Goal: Task Accomplishment & Management: Complete application form

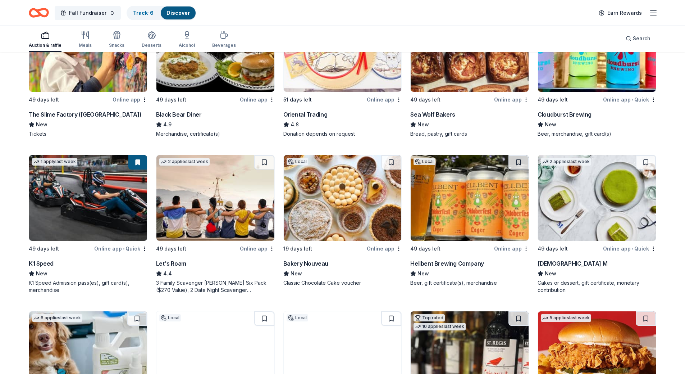
scroll to position [144, 0]
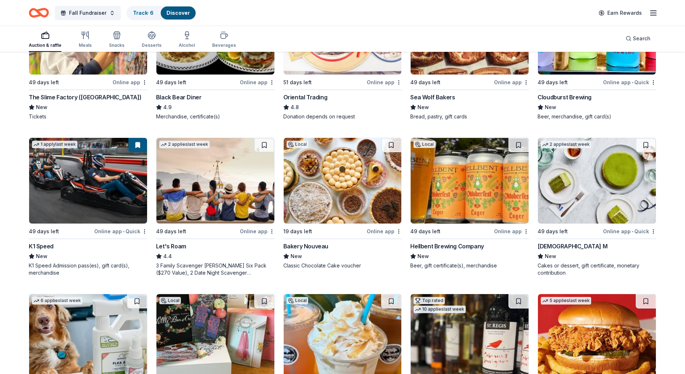
click at [360, 184] on img at bounding box center [343, 181] width 118 height 86
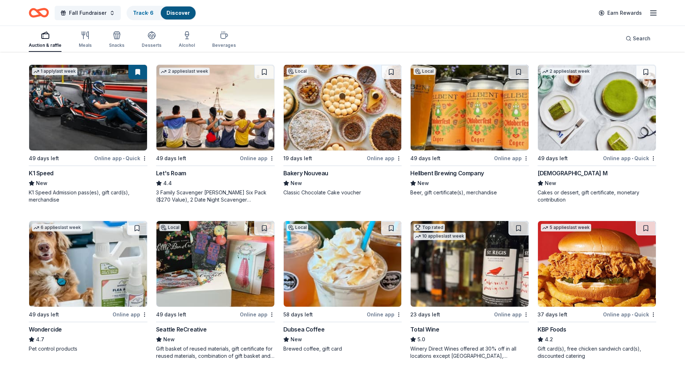
scroll to position [252, 0]
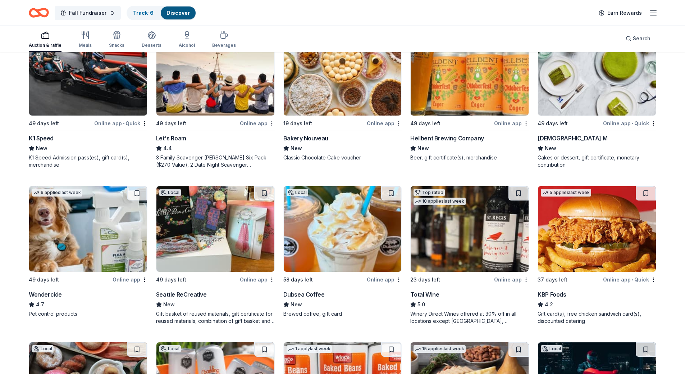
click at [592, 97] on img at bounding box center [597, 73] width 118 height 86
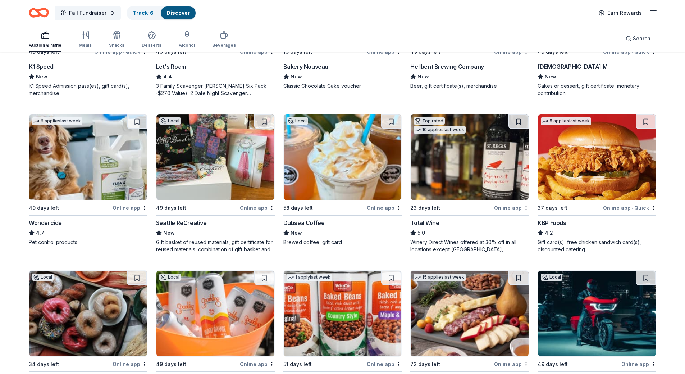
scroll to position [324, 0]
click at [346, 165] on img at bounding box center [343, 157] width 118 height 86
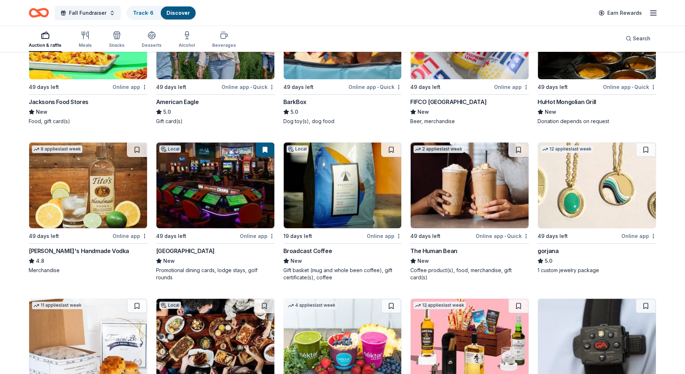
scroll to position [899, 0]
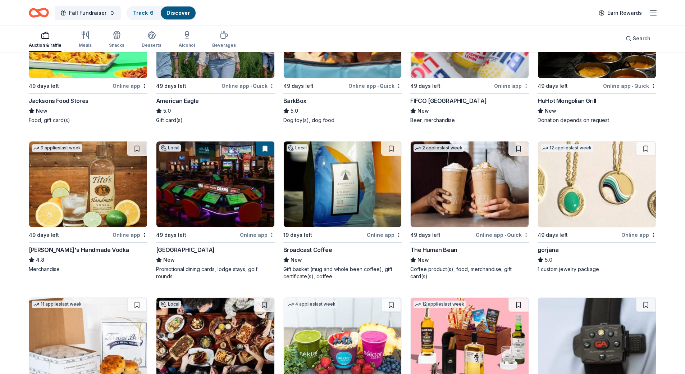
click at [319, 192] on img at bounding box center [343, 184] width 118 height 86
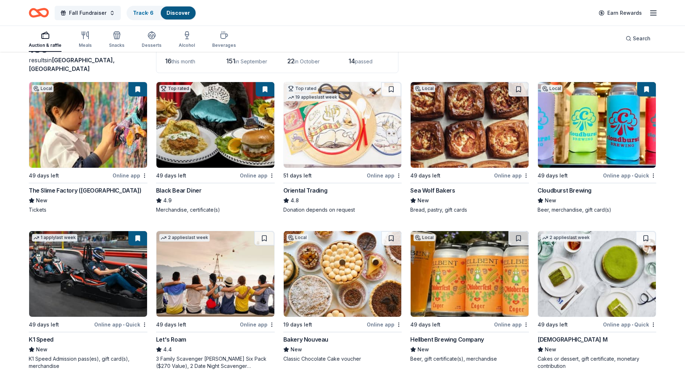
scroll to position [0, 0]
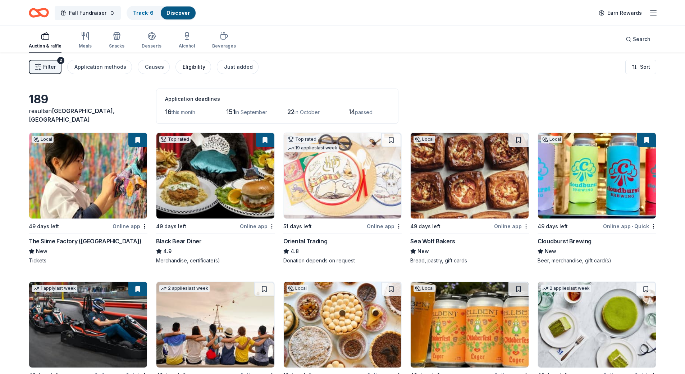
click at [188, 70] on div "Eligibility" at bounding box center [194, 67] width 23 height 9
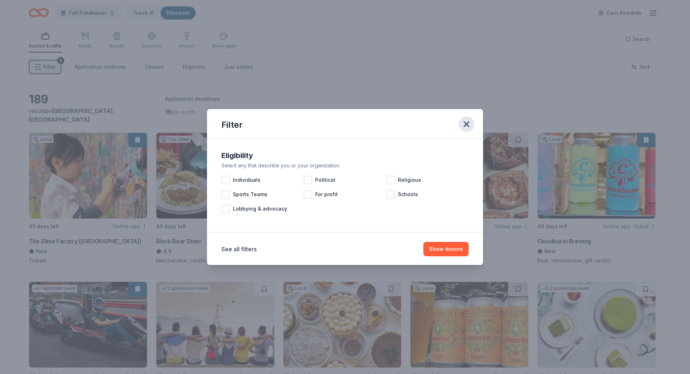
click at [470, 128] on icon "button" at bounding box center [467, 124] width 10 height 10
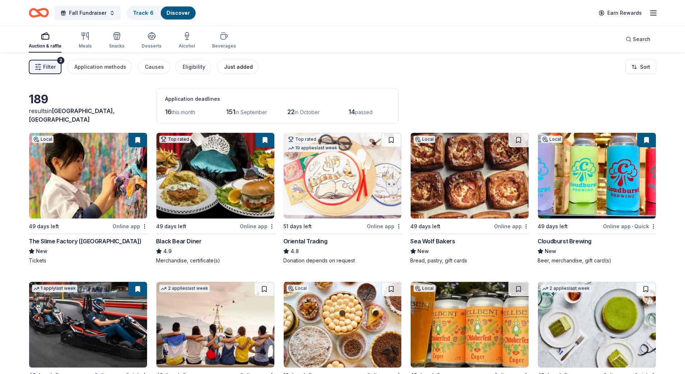
click at [233, 72] on button "Just added" at bounding box center [238, 67] width 42 height 14
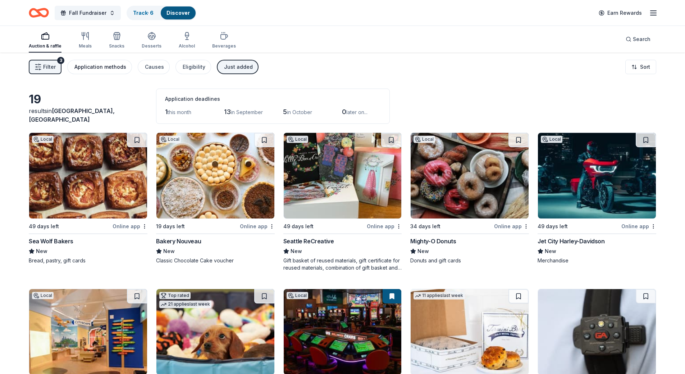
drag, startPoint x: 103, startPoint y: 64, endPoint x: 104, endPoint y: 70, distance: 5.6
click at [104, 70] on div "Application methods" at bounding box center [100, 67] width 52 height 9
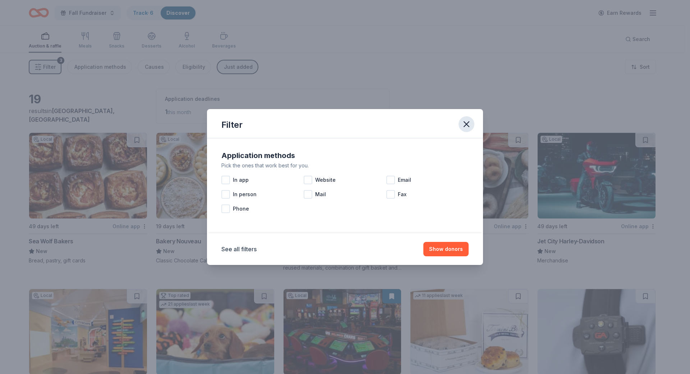
click at [465, 123] on icon "button" at bounding box center [466, 124] width 5 height 5
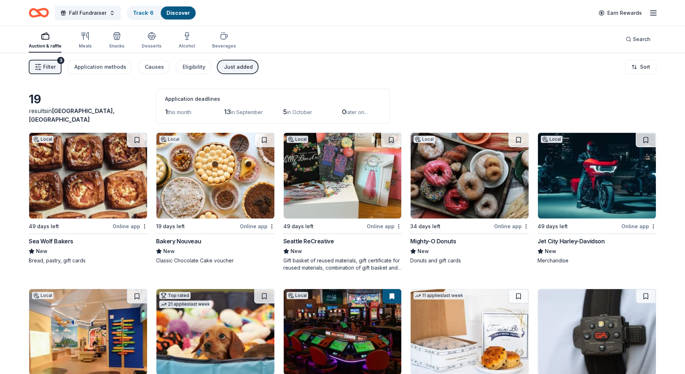
click at [53, 66] on span "Filter" at bounding box center [49, 67] width 13 height 9
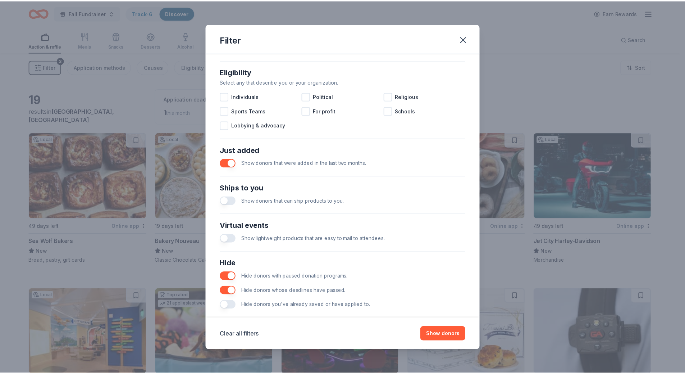
scroll to position [209, 0]
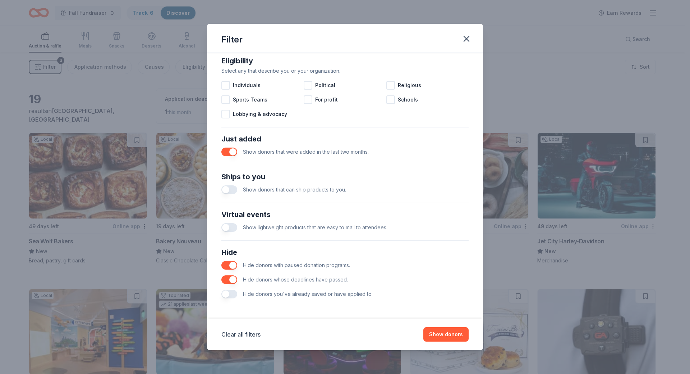
click at [225, 187] on button "button" at bounding box center [230, 189] width 16 height 9
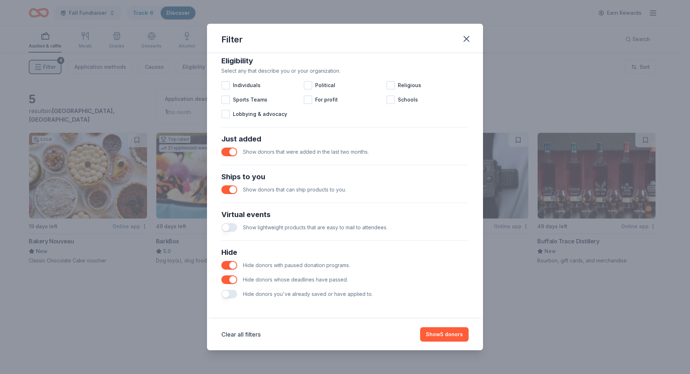
click at [229, 228] on button "button" at bounding box center [230, 227] width 16 height 9
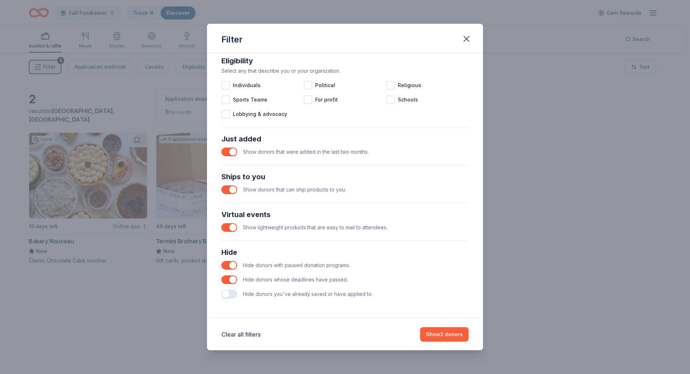
click at [229, 231] on button "button" at bounding box center [230, 227] width 16 height 9
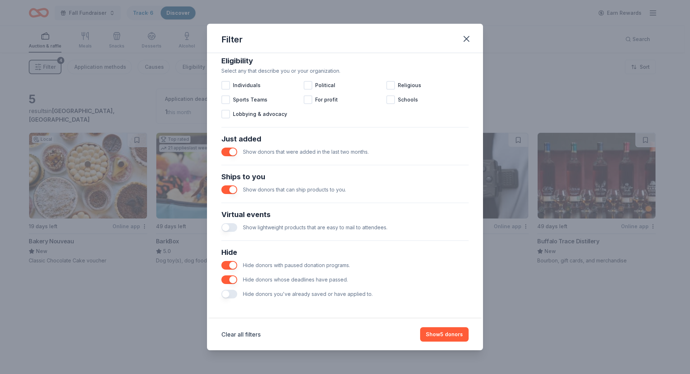
click at [230, 295] on button "button" at bounding box center [230, 293] width 16 height 9
click at [234, 191] on button "button" at bounding box center [230, 189] width 16 height 9
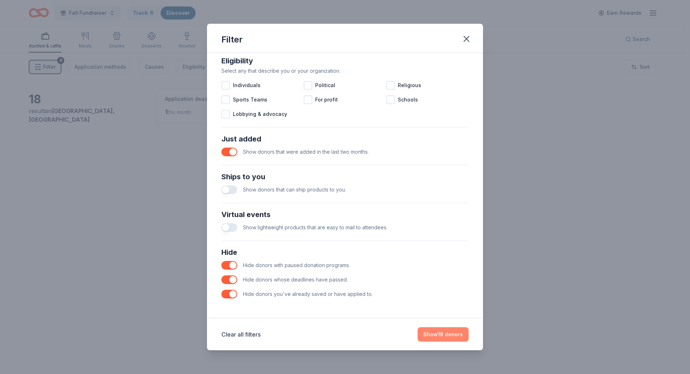
click at [454, 337] on button "Show 18 donors" at bounding box center [443, 334] width 51 height 14
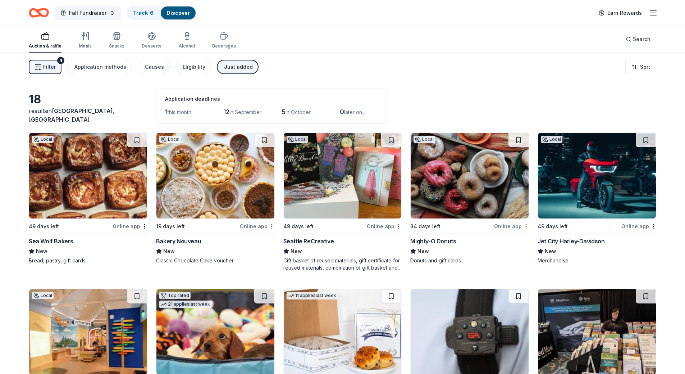
click at [50, 62] on button "Filter 4" at bounding box center [45, 67] width 33 height 14
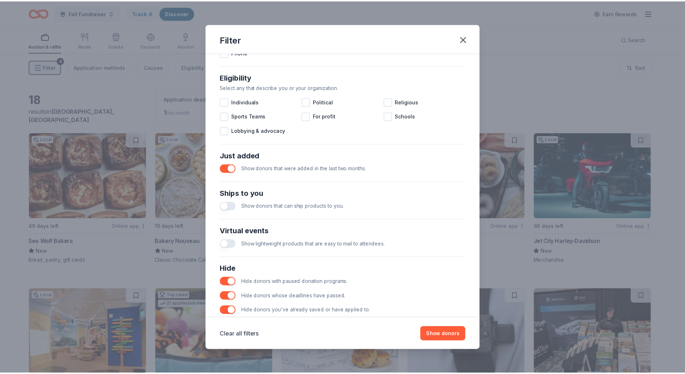
scroll to position [209, 0]
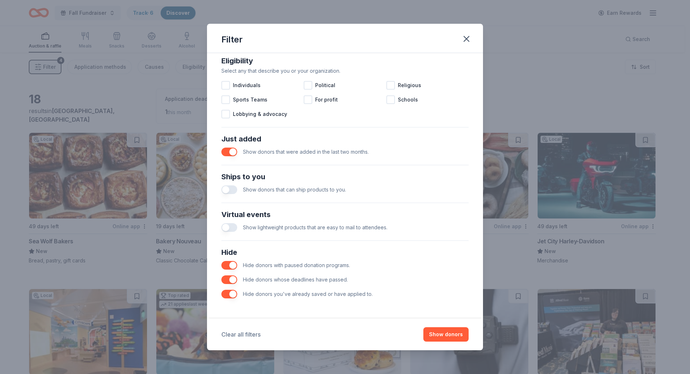
click at [246, 336] on button "Clear all filters" at bounding box center [241, 334] width 39 height 9
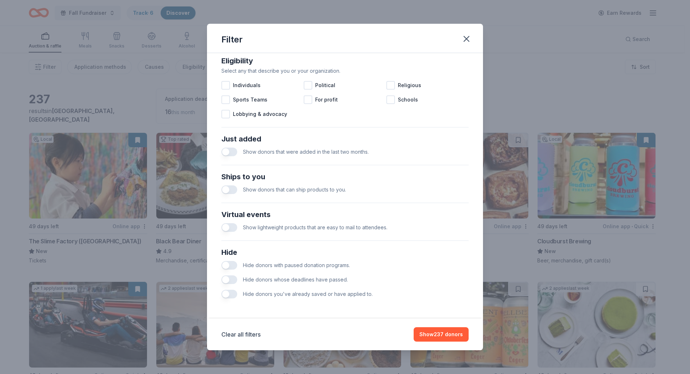
click at [227, 153] on button "button" at bounding box center [230, 151] width 16 height 9
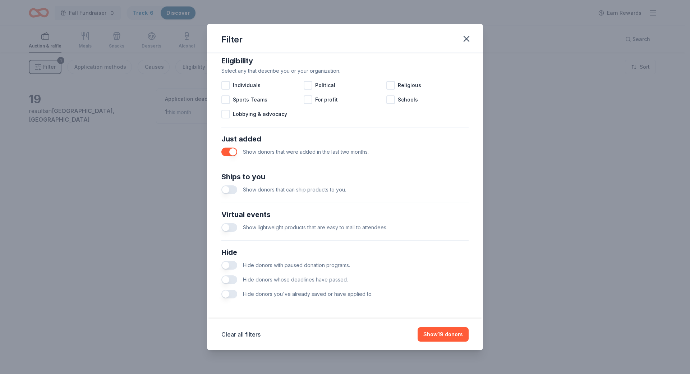
click at [230, 154] on button "button" at bounding box center [230, 151] width 16 height 9
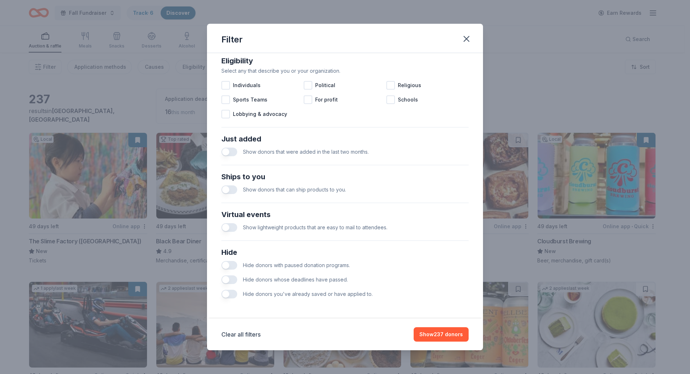
click at [229, 294] on button "button" at bounding box center [230, 293] width 16 height 9
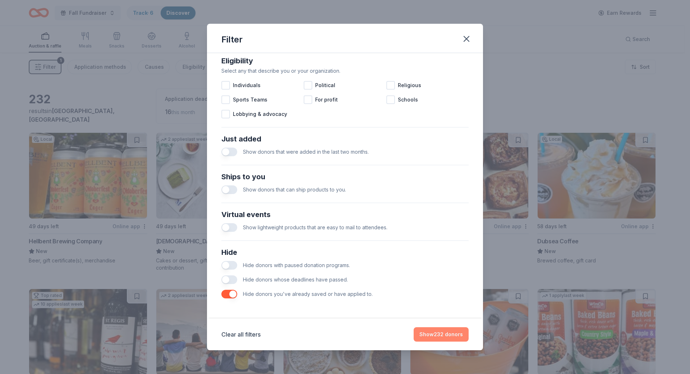
click at [436, 337] on button "Show 232 donors" at bounding box center [441, 334] width 55 height 14
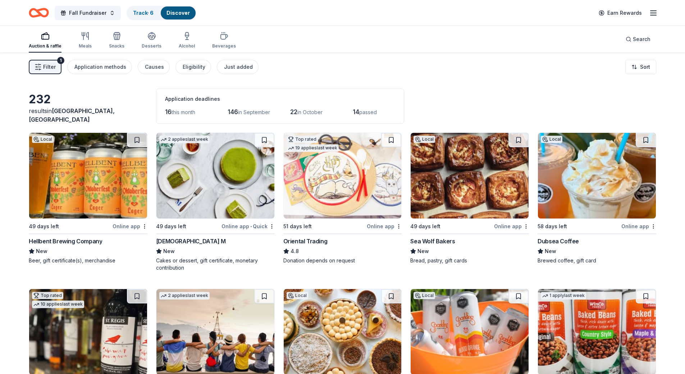
click at [100, 197] on img at bounding box center [88, 176] width 118 height 86
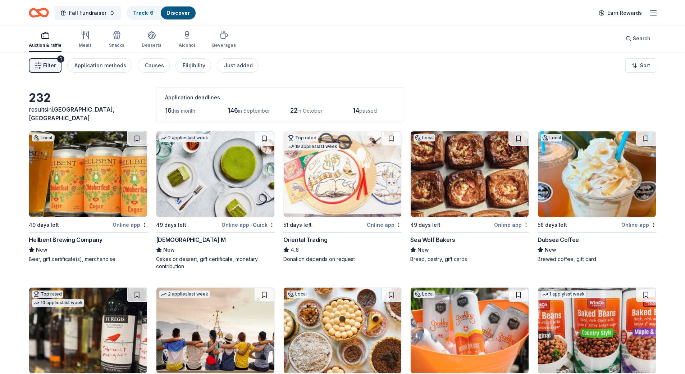
scroll to position [36, 0]
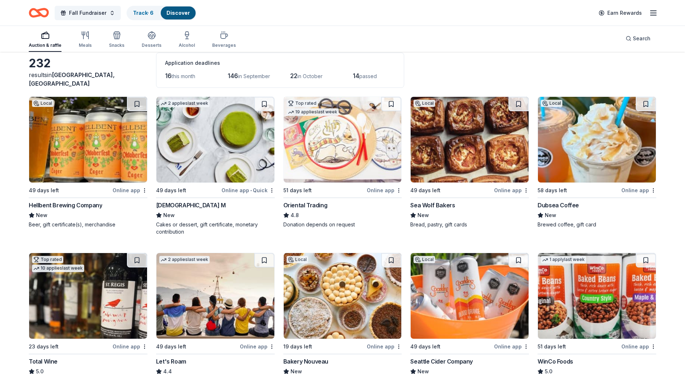
click at [475, 153] on img at bounding box center [470, 140] width 118 height 86
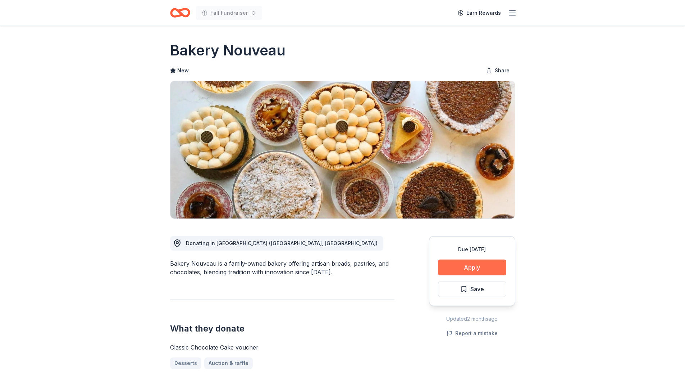
click at [476, 270] on button "Apply" at bounding box center [472, 267] width 68 height 16
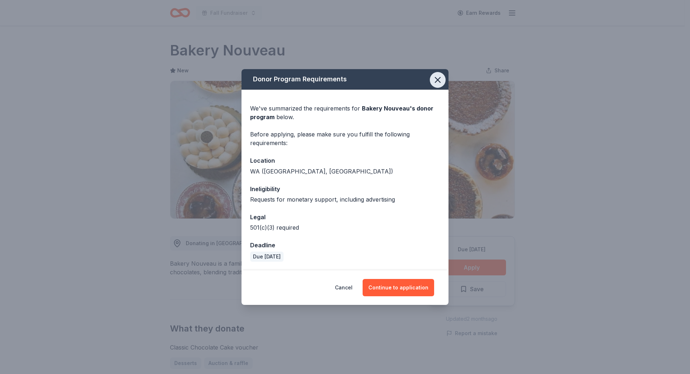
click at [440, 79] on icon "button" at bounding box center [438, 80] width 10 height 10
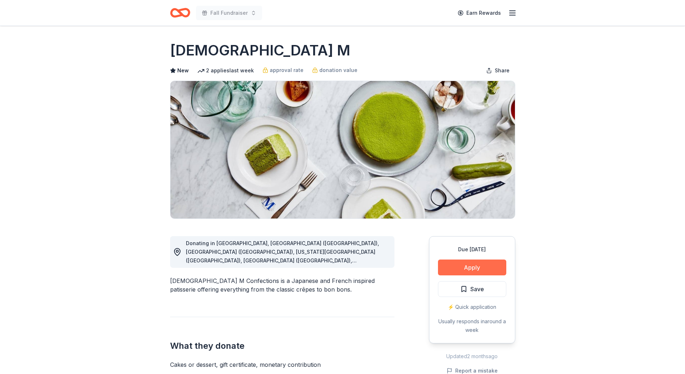
click at [477, 271] on button "Apply" at bounding box center [472, 267] width 68 height 16
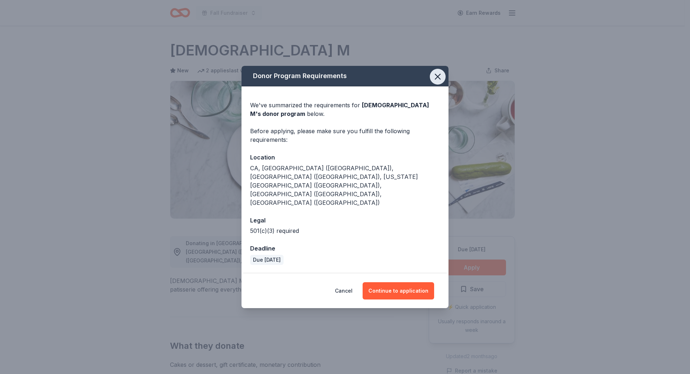
click at [441, 82] on icon "button" at bounding box center [438, 77] width 10 height 10
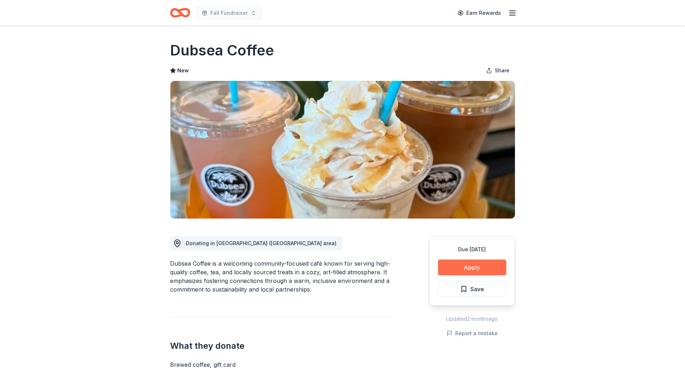
click at [474, 266] on button "Apply" at bounding box center [472, 267] width 68 height 16
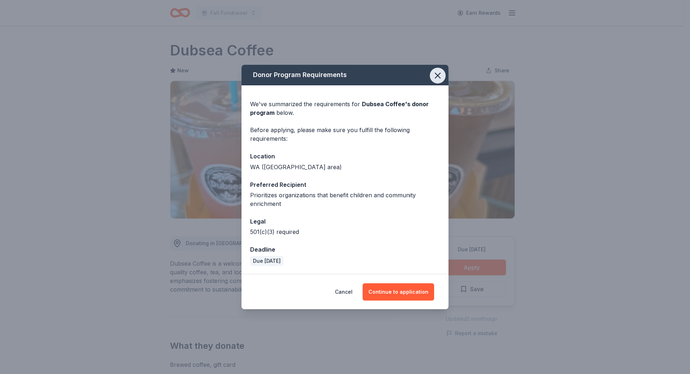
click at [441, 77] on icon "button" at bounding box center [438, 75] width 10 height 10
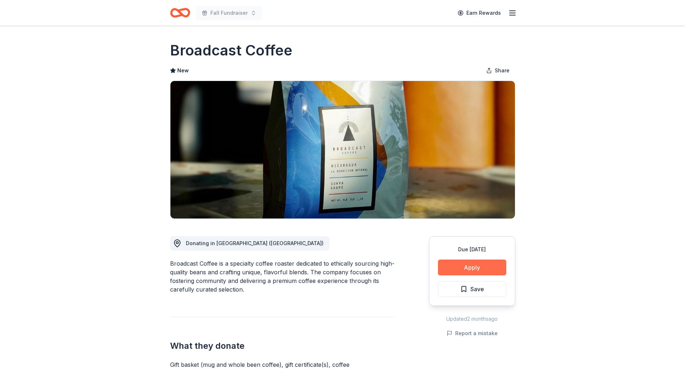
click at [484, 269] on button "Apply" at bounding box center [472, 267] width 68 height 16
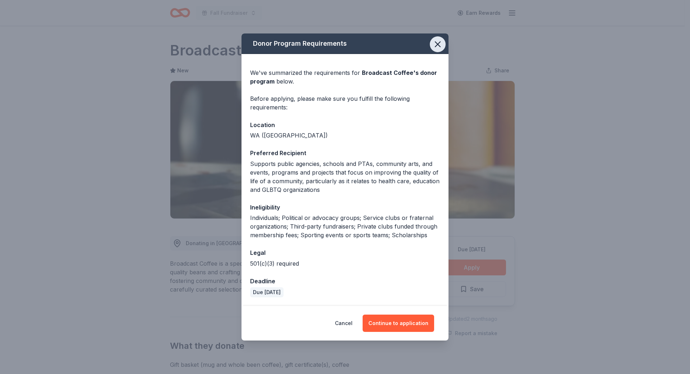
click at [442, 49] on icon "button" at bounding box center [438, 44] width 10 height 10
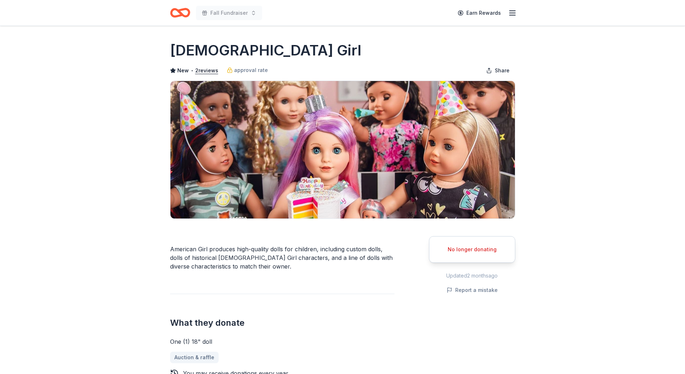
click at [512, 10] on icon "button" at bounding box center [512, 13] width 9 height 9
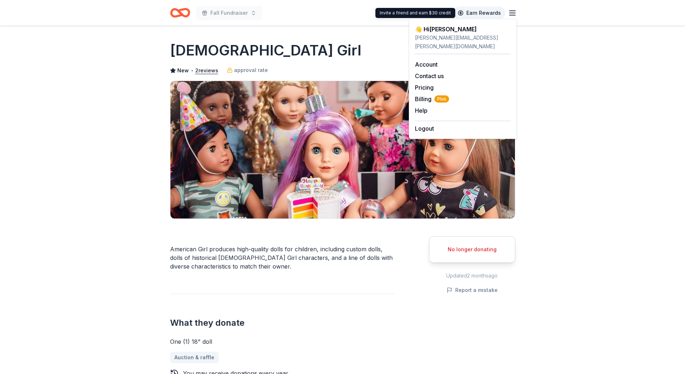
click at [491, 11] on link "Earn Rewards" at bounding box center [479, 12] width 52 height 13
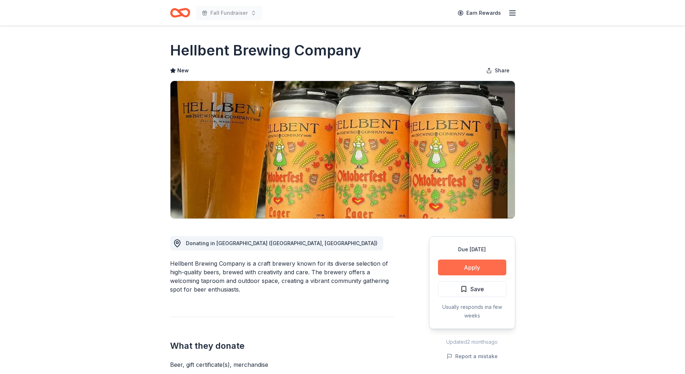
click at [467, 265] on button "Apply" at bounding box center [472, 267] width 68 height 16
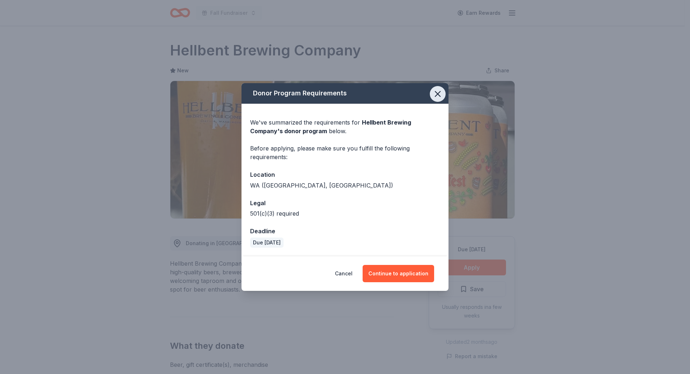
click at [440, 98] on icon "button" at bounding box center [438, 94] width 10 height 10
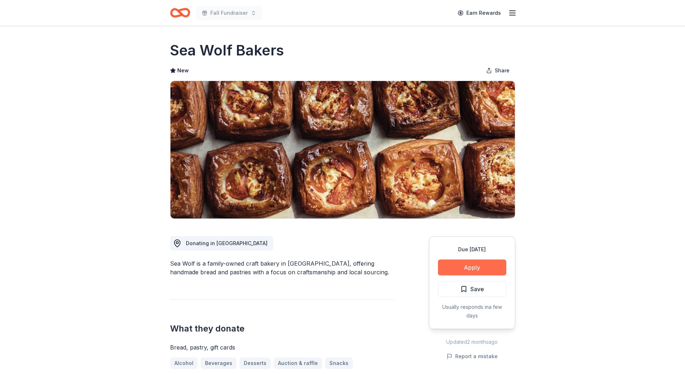
click at [488, 269] on button "Apply" at bounding box center [472, 267] width 68 height 16
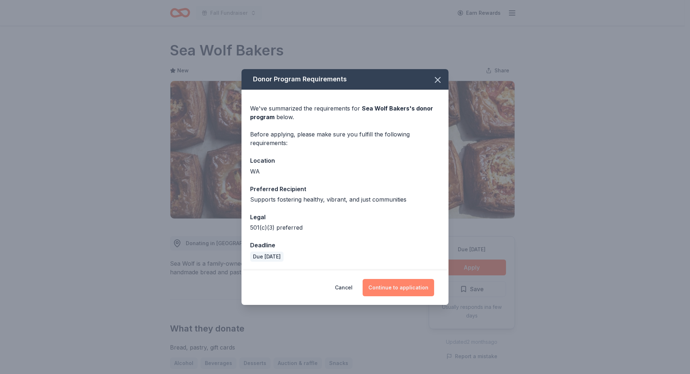
click at [388, 290] on button "Continue to application" at bounding box center [399, 287] width 72 height 17
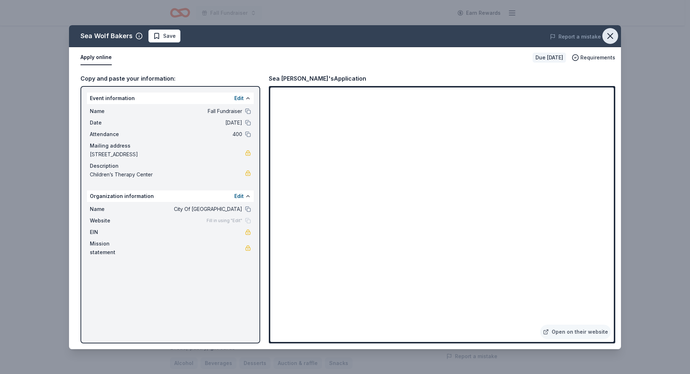
click at [612, 32] on icon "button" at bounding box center [611, 36] width 10 height 10
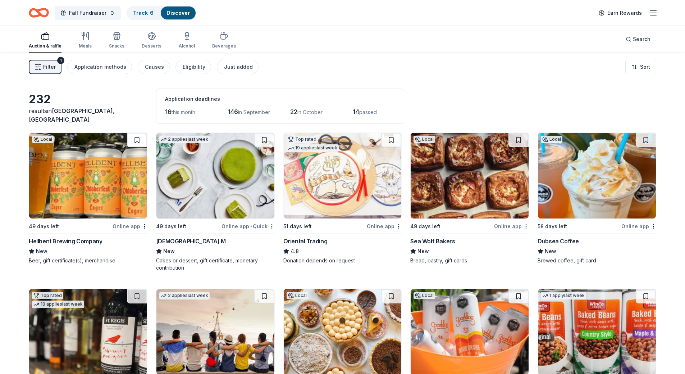
click at [136, 141] on button at bounding box center [137, 140] width 20 height 14
click at [55, 66] on button "Filter 1" at bounding box center [45, 67] width 33 height 14
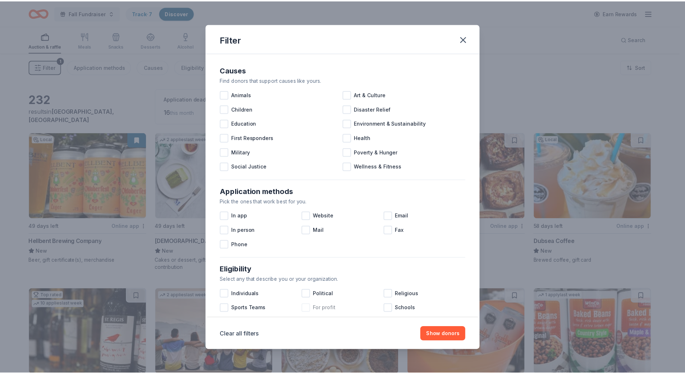
scroll to position [209, 0]
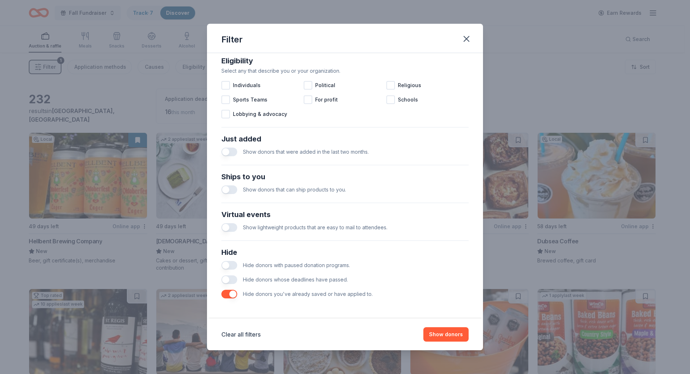
click at [225, 152] on button "button" at bounding box center [230, 151] width 16 height 9
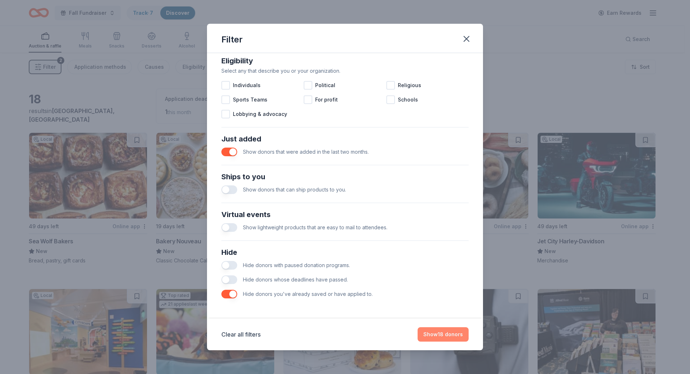
click at [456, 333] on button "Show 18 donors" at bounding box center [443, 334] width 51 height 14
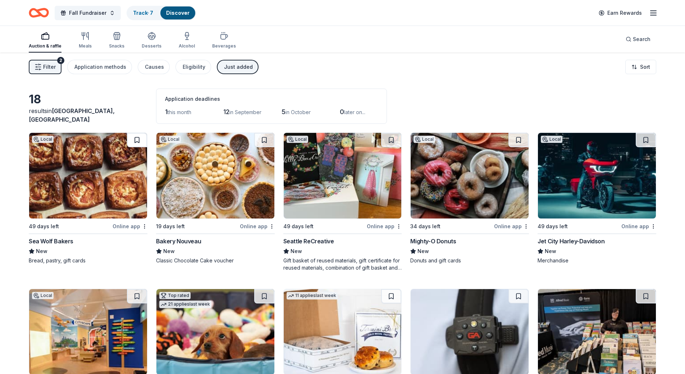
click at [133, 139] on button at bounding box center [137, 140] width 20 height 14
click at [440, 80] on div "Filter 2 Application methods Causes Eligibility Just added Sort" at bounding box center [342, 67] width 685 height 29
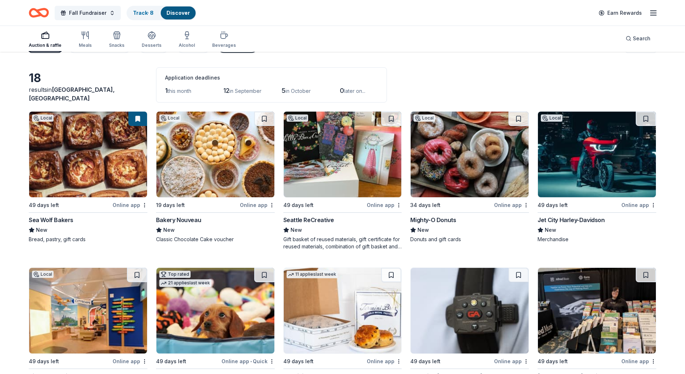
scroll to position [36, 0]
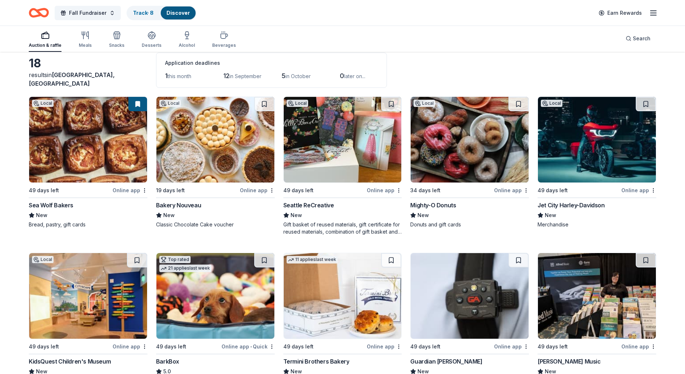
click at [482, 164] on img at bounding box center [470, 140] width 118 height 86
click at [518, 103] on button at bounding box center [518, 104] width 20 height 14
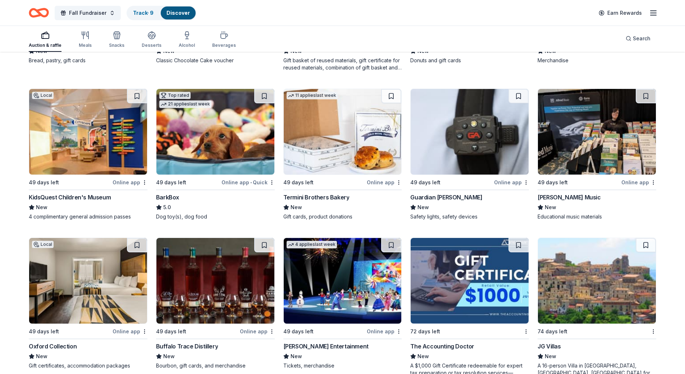
scroll to position [216, 0]
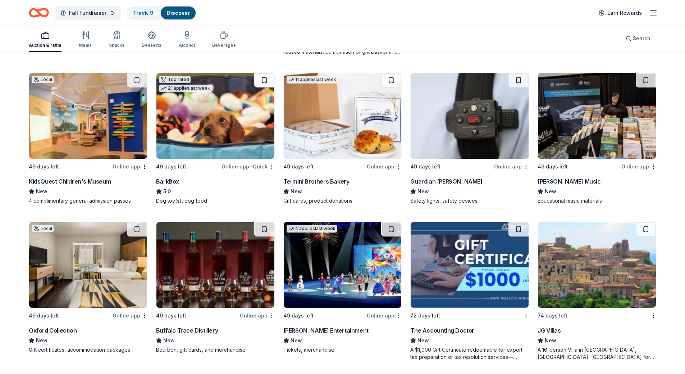
click at [261, 81] on button at bounding box center [264, 80] width 20 height 14
click at [390, 82] on button at bounding box center [391, 80] width 20 height 14
click at [138, 82] on button at bounding box center [137, 80] width 20 height 14
click at [520, 82] on button at bounding box center [518, 80] width 20 height 14
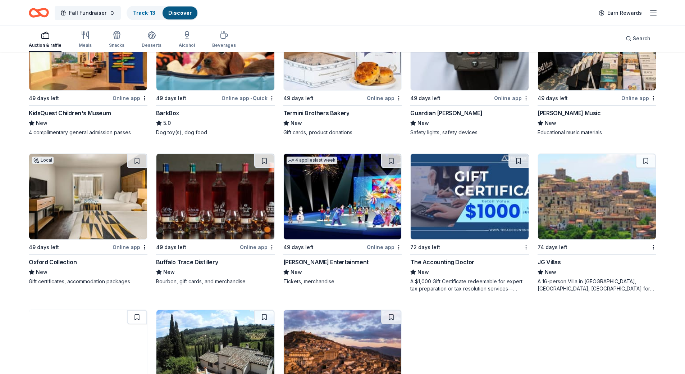
scroll to position [288, 0]
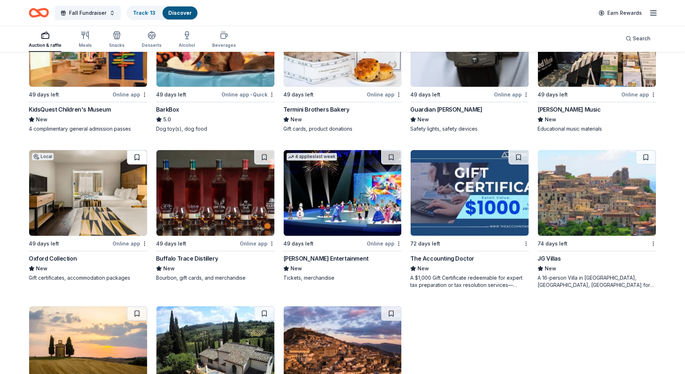
click at [141, 160] on button at bounding box center [137, 157] width 20 height 14
click at [230, 202] on img at bounding box center [215, 193] width 118 height 86
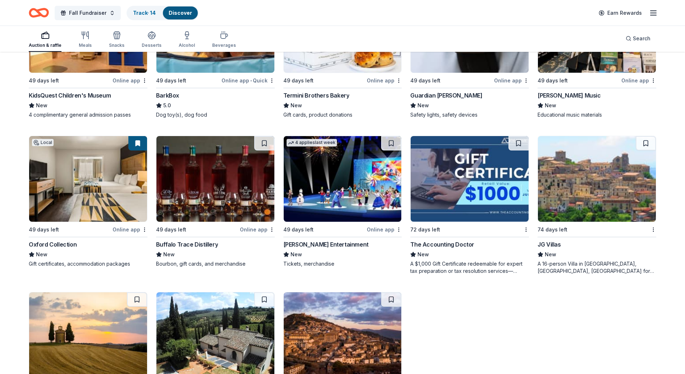
scroll to position [301, 0]
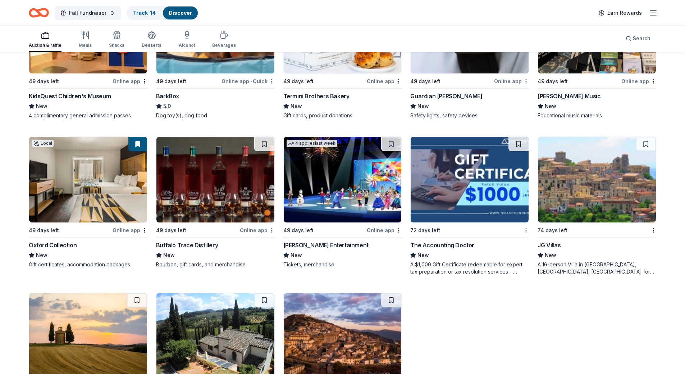
click at [370, 190] on img at bounding box center [343, 180] width 118 height 86
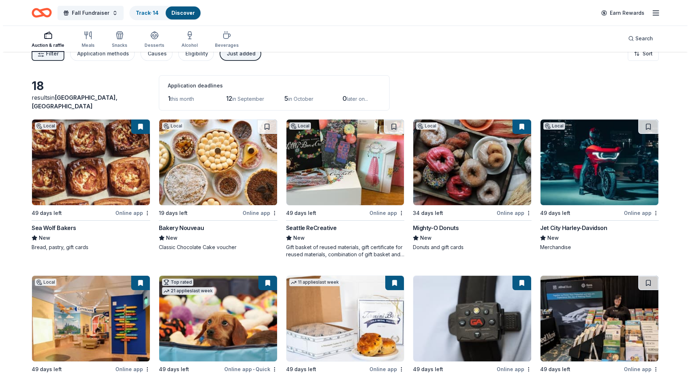
scroll to position [0, 0]
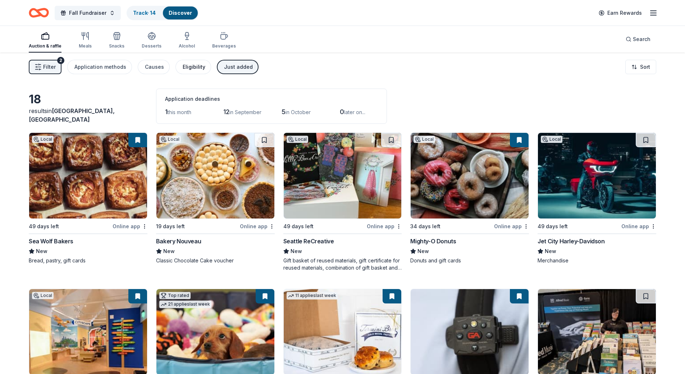
click at [189, 71] on div "Eligibility" at bounding box center [194, 67] width 23 height 9
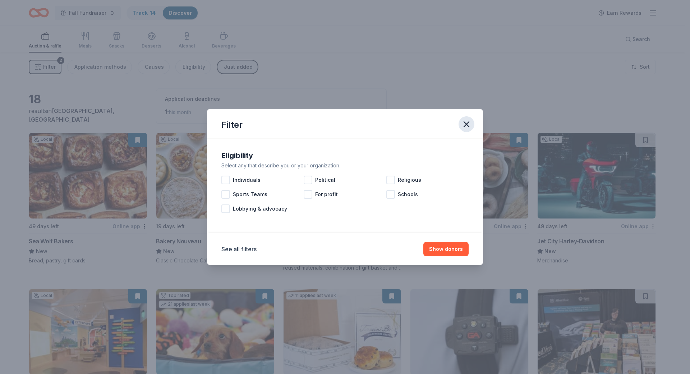
click at [463, 127] on icon "button" at bounding box center [467, 124] width 10 height 10
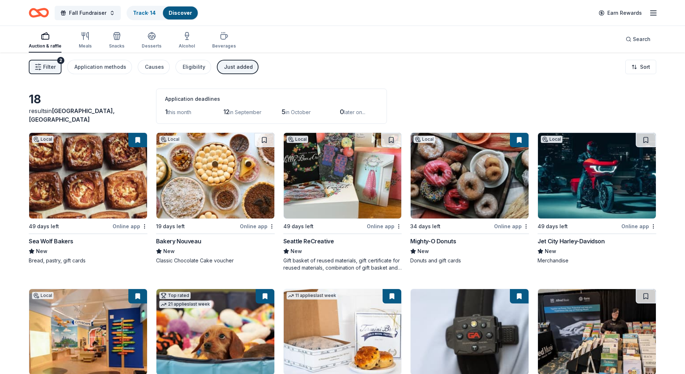
click at [35, 65] on icon "button" at bounding box center [38, 66] width 7 height 7
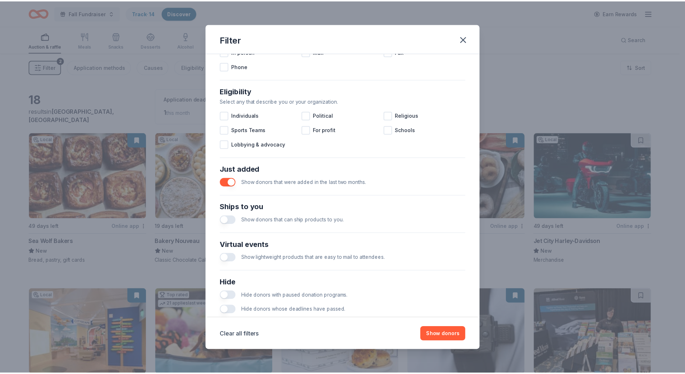
scroll to position [209, 0]
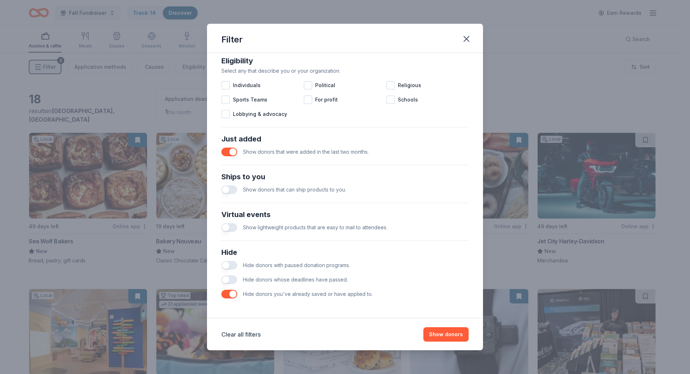
click at [228, 292] on button "button" at bounding box center [230, 293] width 16 height 9
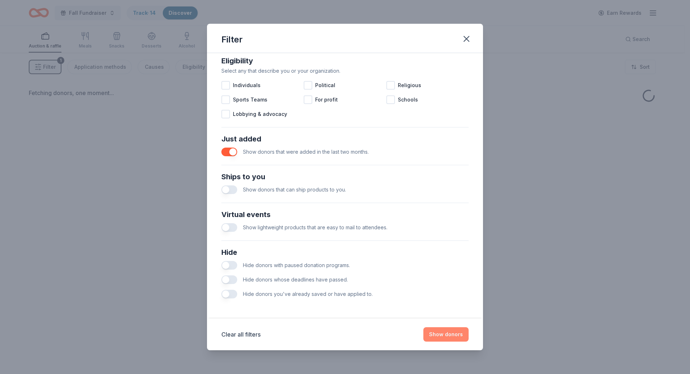
click at [434, 332] on button "Show donors" at bounding box center [446, 334] width 45 height 14
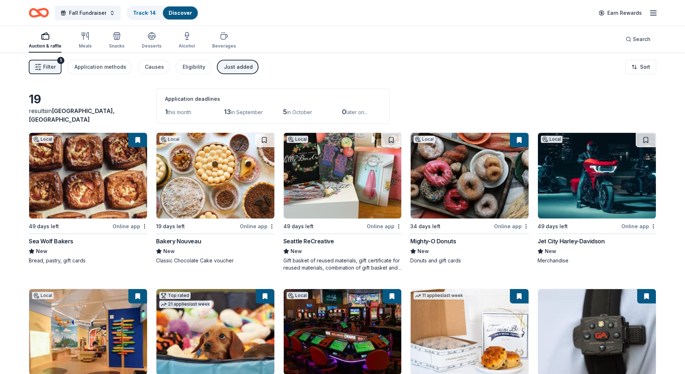
click at [51, 63] on span "Filter" at bounding box center [49, 67] width 13 height 9
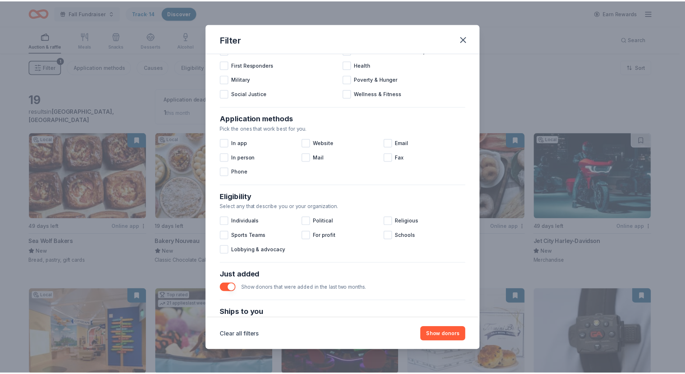
scroll to position [209, 0]
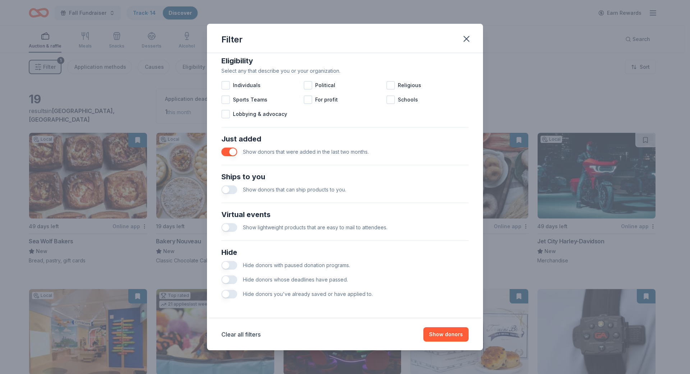
click at [228, 155] on button "button" at bounding box center [230, 151] width 16 height 9
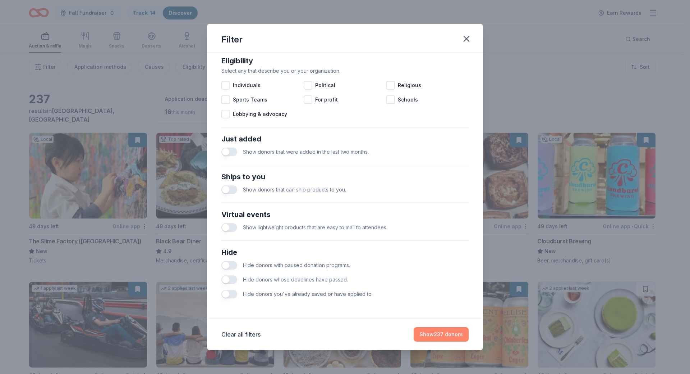
click at [447, 337] on button "Show 237 donors" at bounding box center [441, 334] width 55 height 14
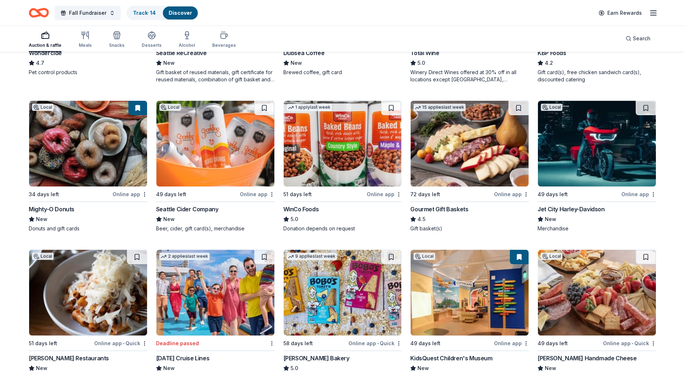
scroll to position [517, 0]
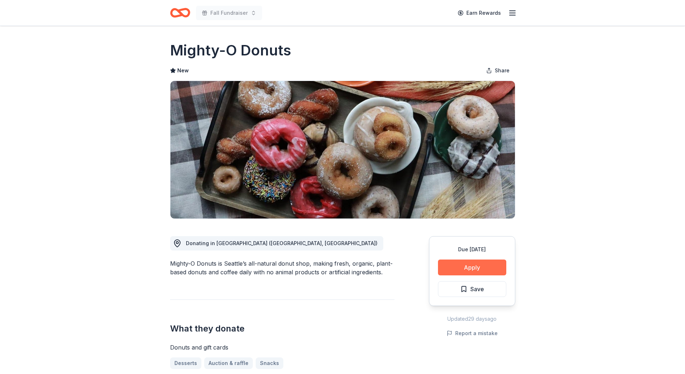
click at [482, 266] on button "Apply" at bounding box center [472, 267] width 68 height 16
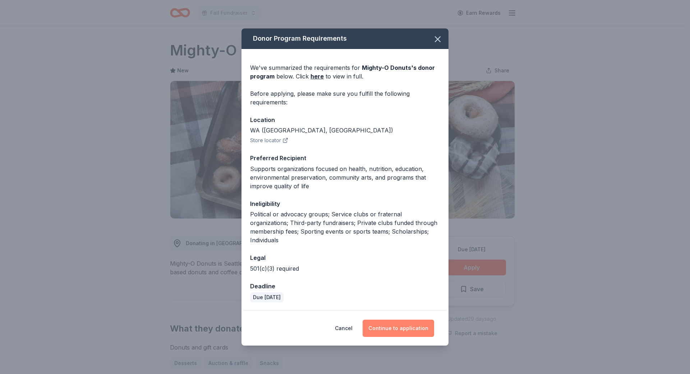
click at [420, 320] on button "Continue to application" at bounding box center [399, 327] width 72 height 17
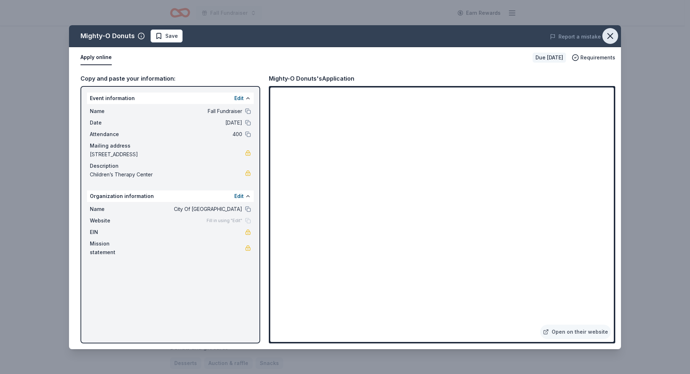
click at [614, 35] on icon "button" at bounding box center [611, 36] width 10 height 10
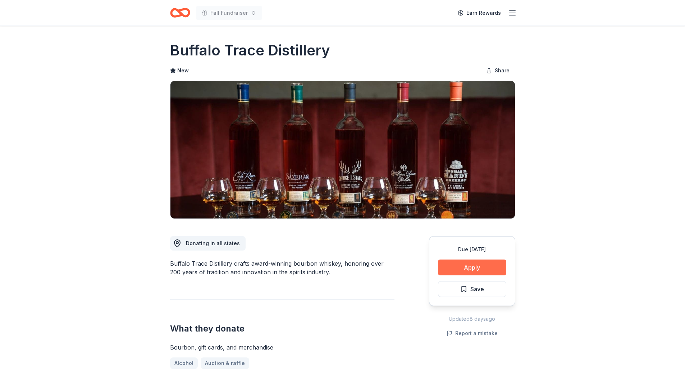
click at [469, 267] on button "Apply" at bounding box center [472, 267] width 68 height 16
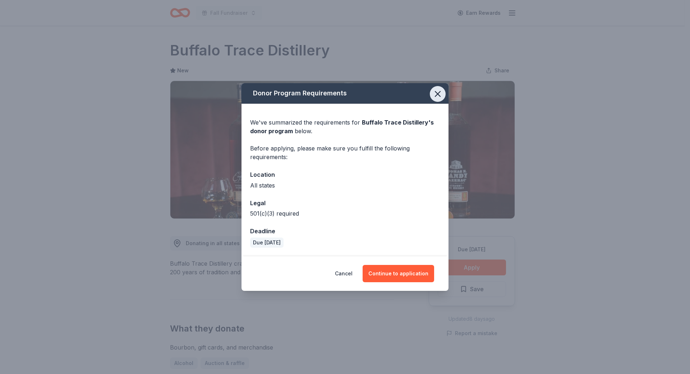
click at [442, 97] on icon "button" at bounding box center [438, 94] width 10 height 10
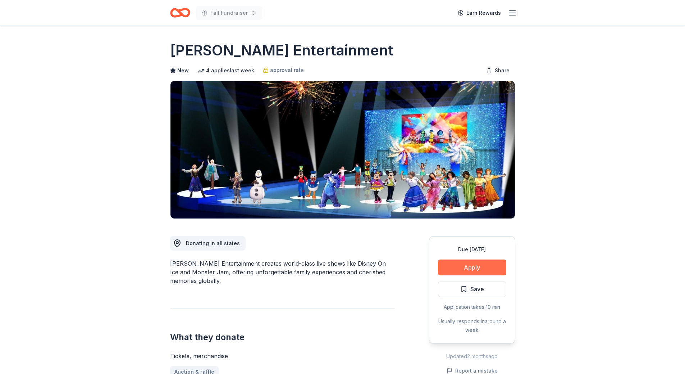
click at [473, 269] on button "Apply" at bounding box center [472, 267] width 68 height 16
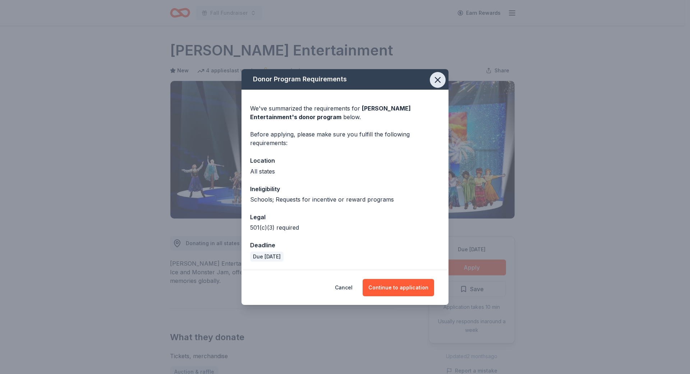
click at [441, 80] on icon "button" at bounding box center [438, 80] width 10 height 10
